Goal: Transaction & Acquisition: Obtain resource

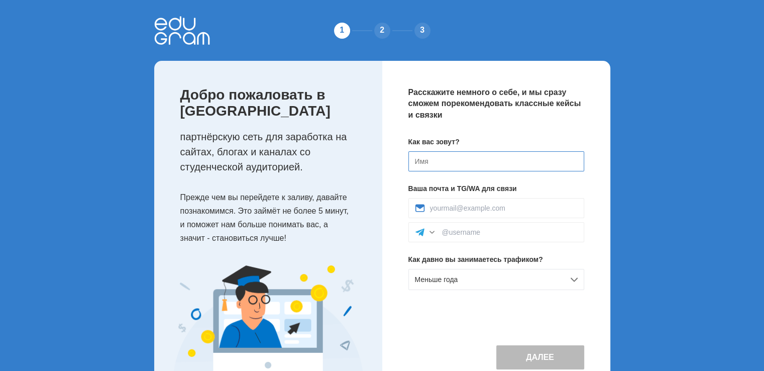
click at [483, 165] on input at bounding box center [496, 161] width 176 height 20
type input "Cristar"
click at [495, 213] on div at bounding box center [496, 208] width 176 height 20
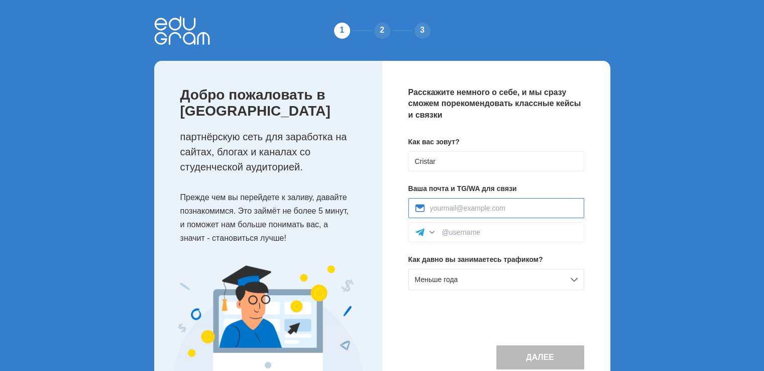
click at [476, 209] on input at bounding box center [504, 208] width 148 height 8
type input "cristar00@mail.ru"
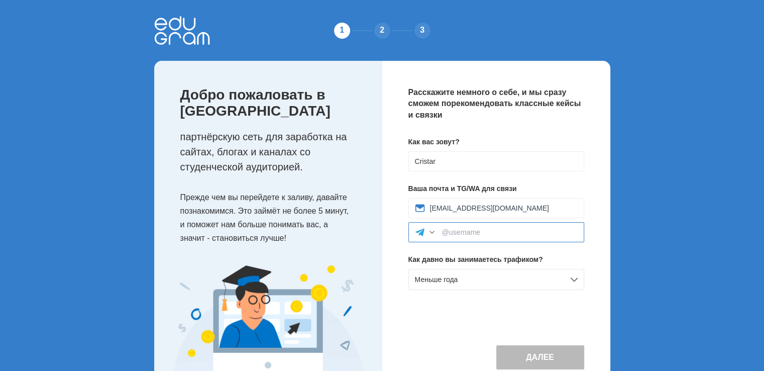
click at [516, 235] on input at bounding box center [510, 232] width 136 height 8
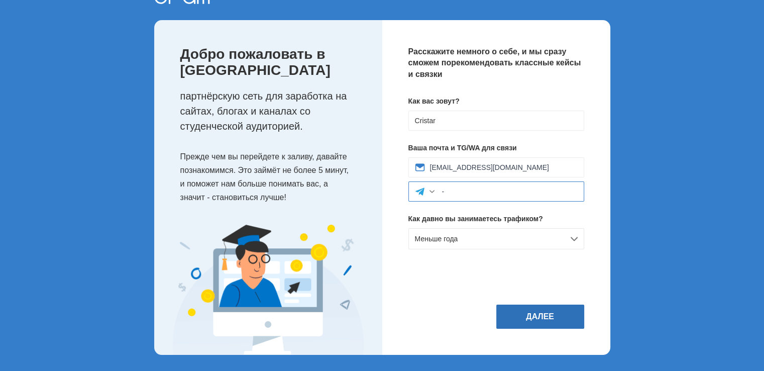
type input "-"
click at [546, 312] on button "Далее" at bounding box center [540, 316] width 88 height 24
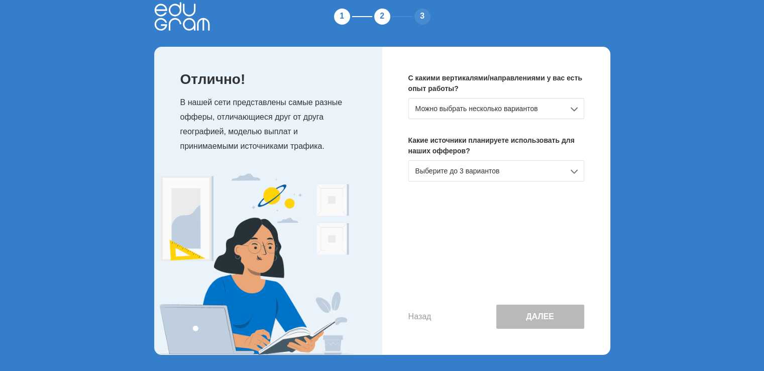
scroll to position [0, 0]
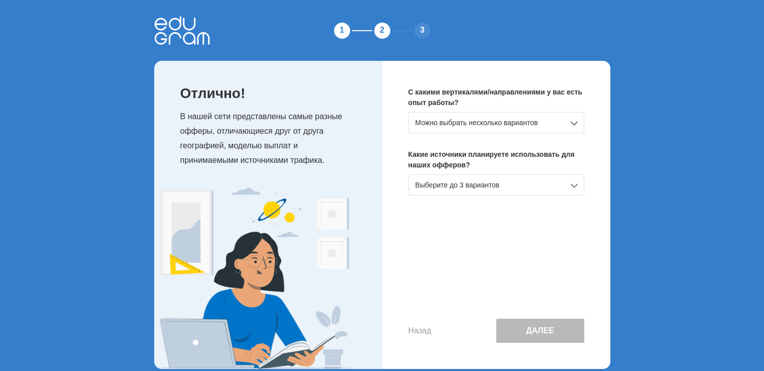
click at [488, 120] on div "Можно выбрать несколько вариантов" at bounding box center [496, 122] width 176 height 21
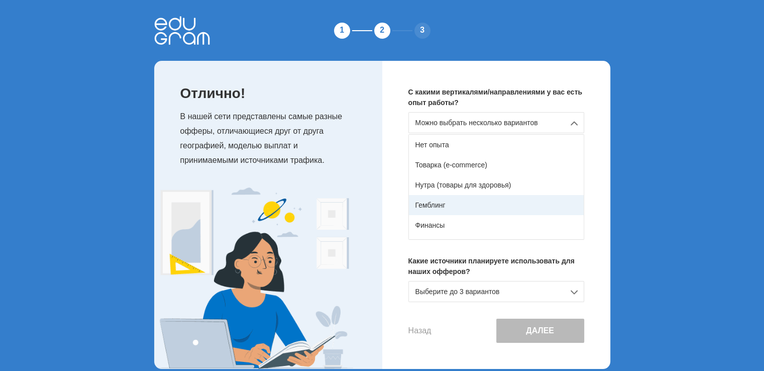
scroll to position [50, 0]
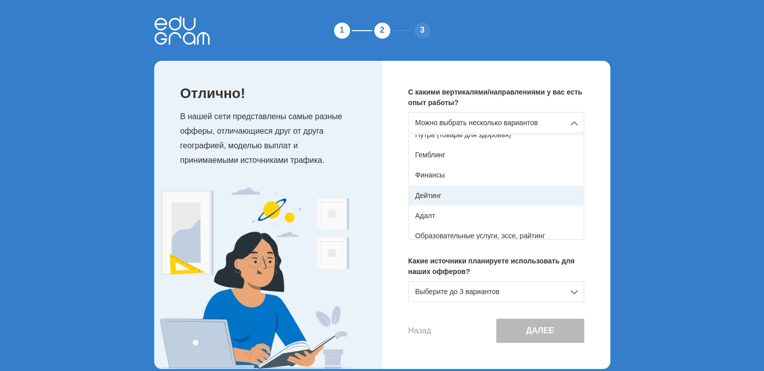
click at [448, 198] on div "Дейтинг" at bounding box center [496, 195] width 175 height 20
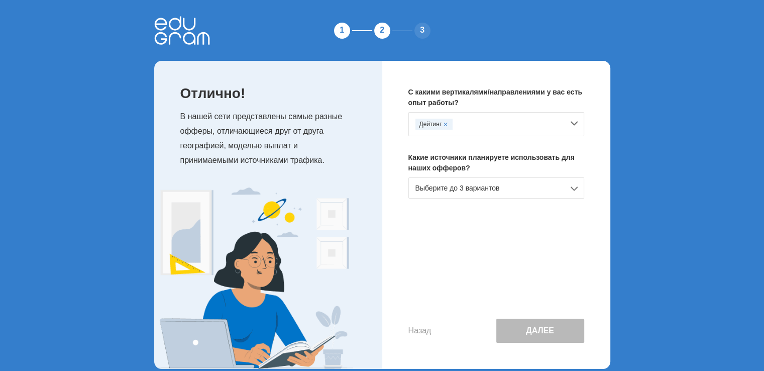
click at [472, 189] on div "Выберите до 3 вариантов" at bounding box center [496, 187] width 176 height 21
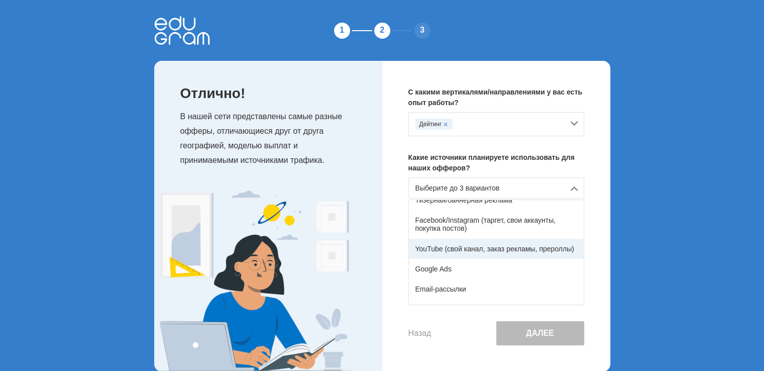
click at [524, 250] on div "YouTube (свой канал, заказ рекламы, прероллы)" at bounding box center [496, 249] width 175 height 20
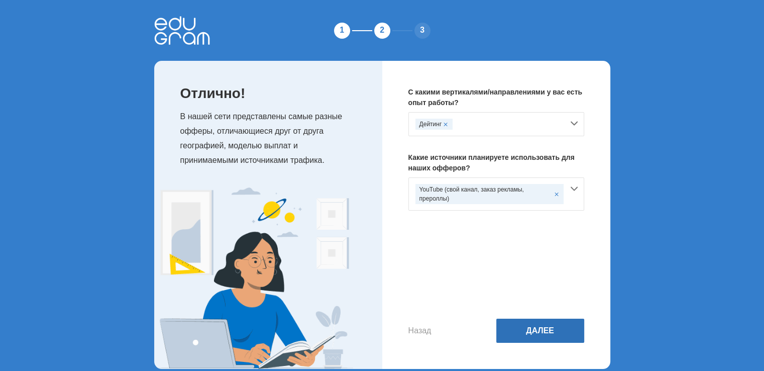
click at [555, 330] on button "Далее" at bounding box center [540, 330] width 88 height 24
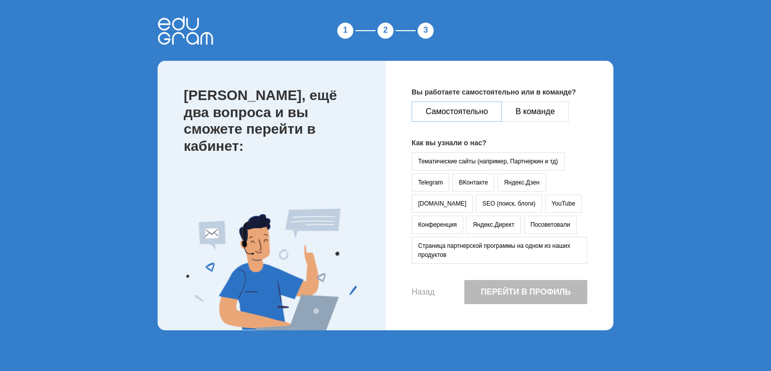
click at [452, 112] on button "Самостоятельно" at bounding box center [457, 111] width 90 height 20
click at [545, 198] on button "YouTube" at bounding box center [563, 203] width 37 height 18
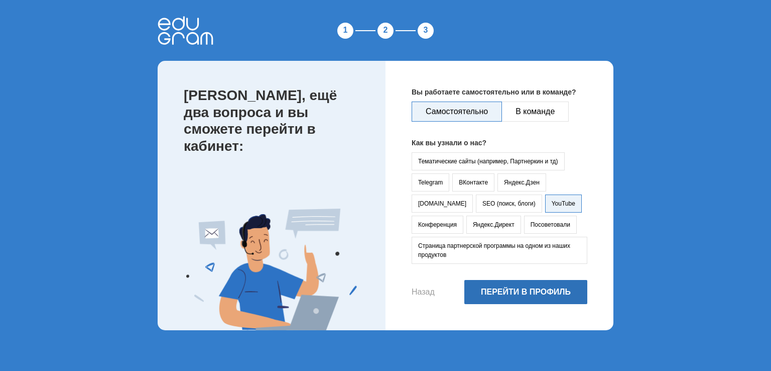
click at [555, 290] on button "Перейти в профиль" at bounding box center [526, 292] width 123 height 24
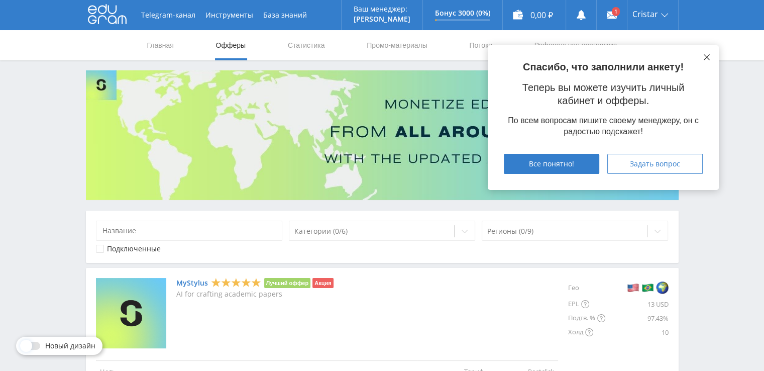
click at [707, 54] on icon at bounding box center [707, 57] width 6 height 6
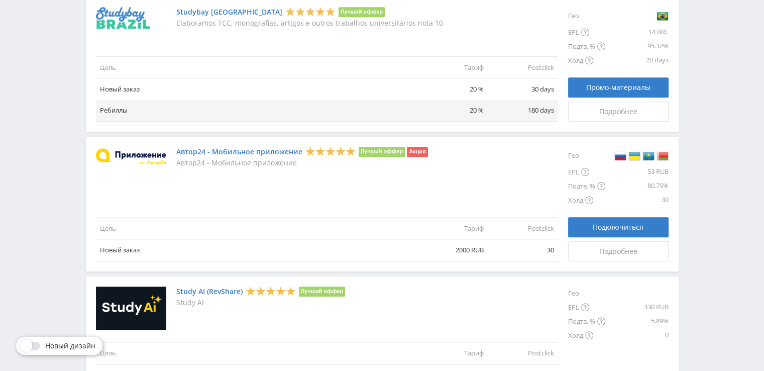
scroll to position [1185, 0]
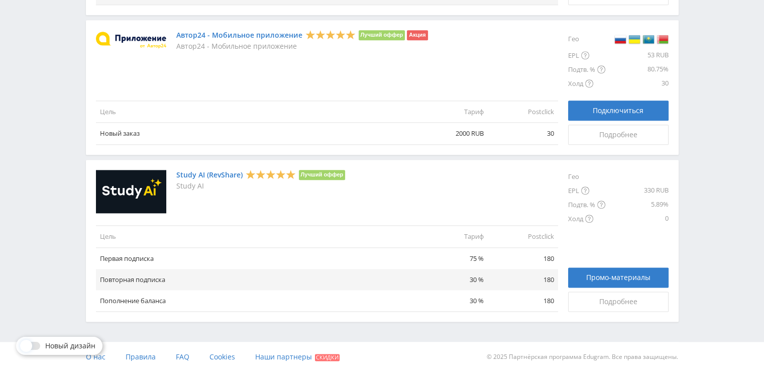
click at [213, 174] on link "Study AI (RevShare)" at bounding box center [209, 175] width 66 height 8
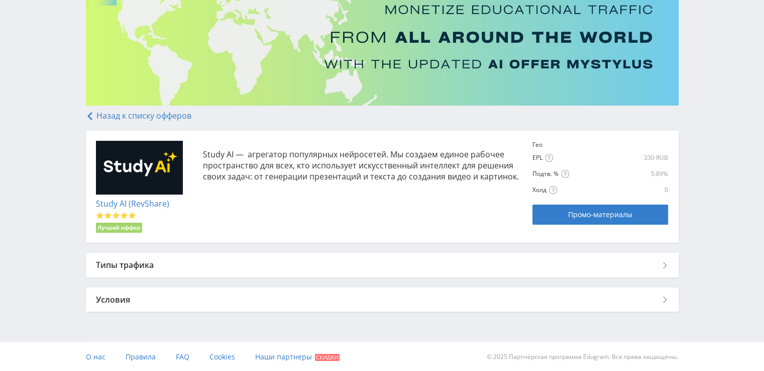
scroll to position [95, 0]
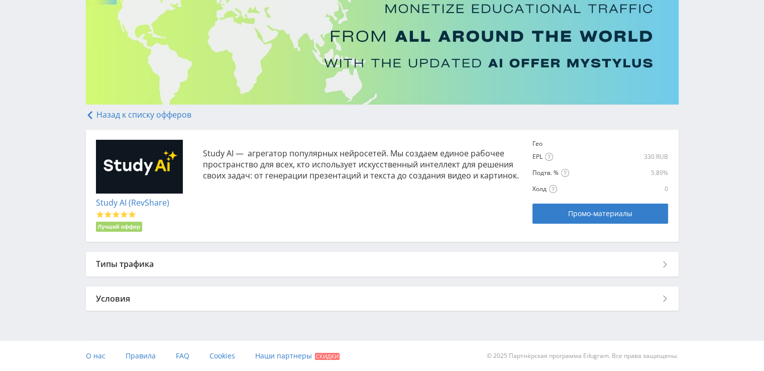
click at [652, 264] on div "Типы трафика" at bounding box center [382, 264] width 593 height 24
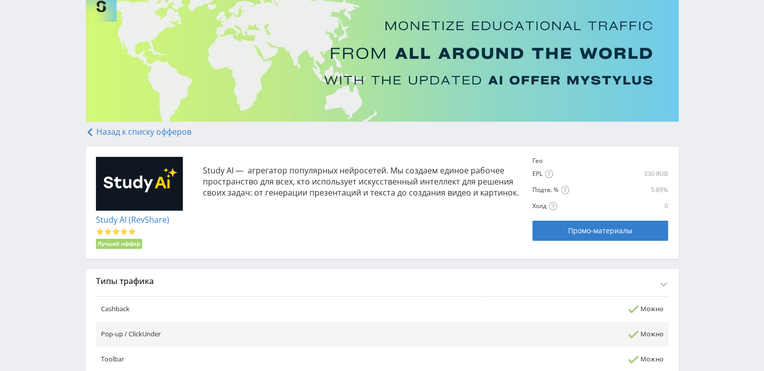
scroll to position [0, 0]
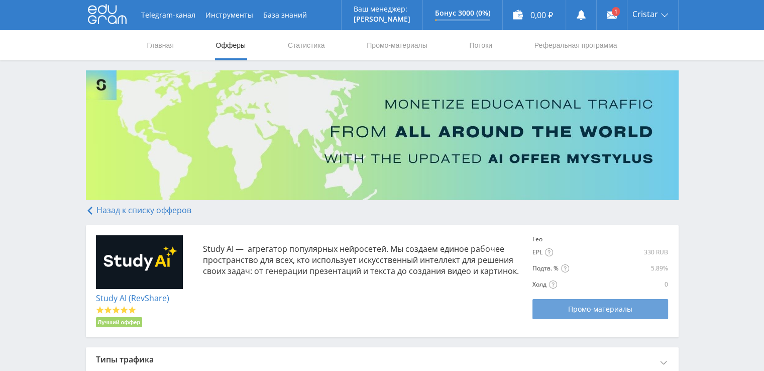
click at [621, 311] on span "Промо-материалы" at bounding box center [600, 309] width 64 height 8
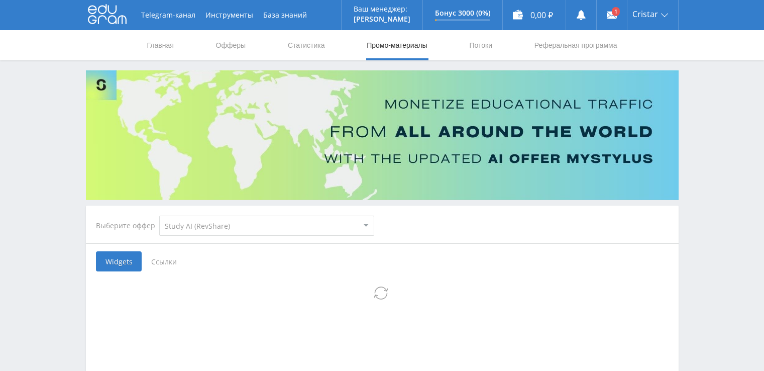
select select "376"
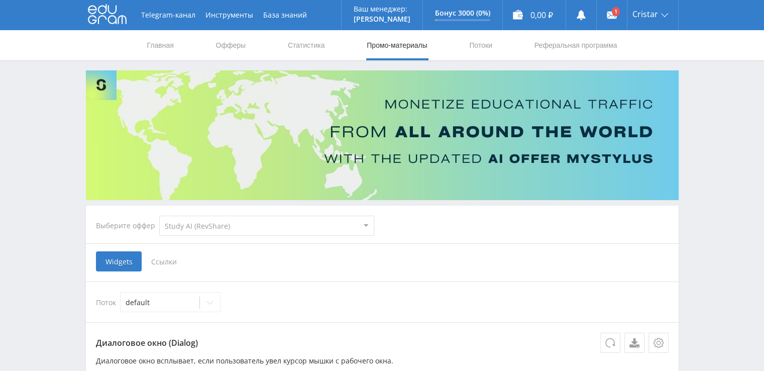
click at [225, 220] on select "MyStylus MyStylus - Revshare Кэмп Studybay Автор24 Studybay [GEOGRAPHIC_DATA] S…" at bounding box center [266, 225] width 215 height 20
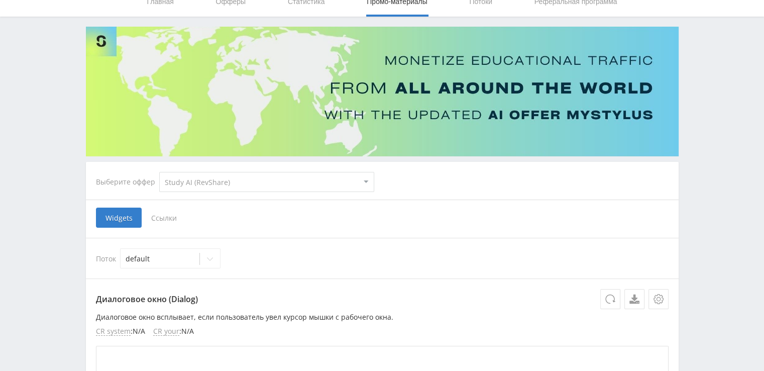
scroll to position [201, 0]
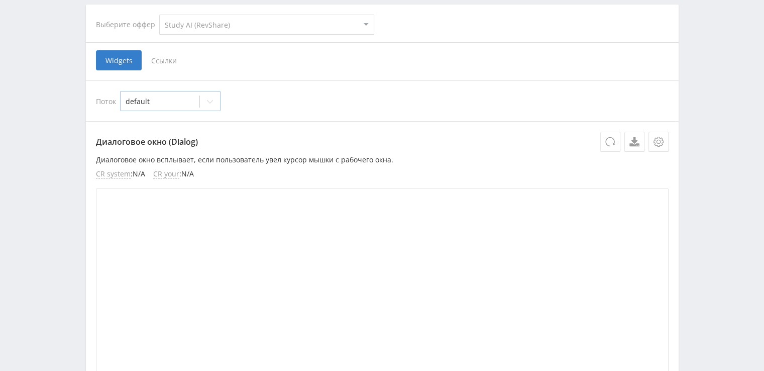
click at [173, 104] on div at bounding box center [160, 101] width 69 height 10
click at [174, 103] on div at bounding box center [160, 101] width 69 height 10
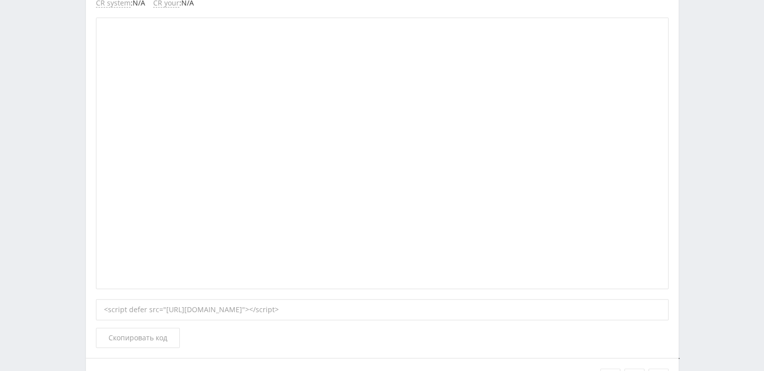
scroll to position [502, 0]
